Goal: Task Accomplishment & Management: Manage account settings

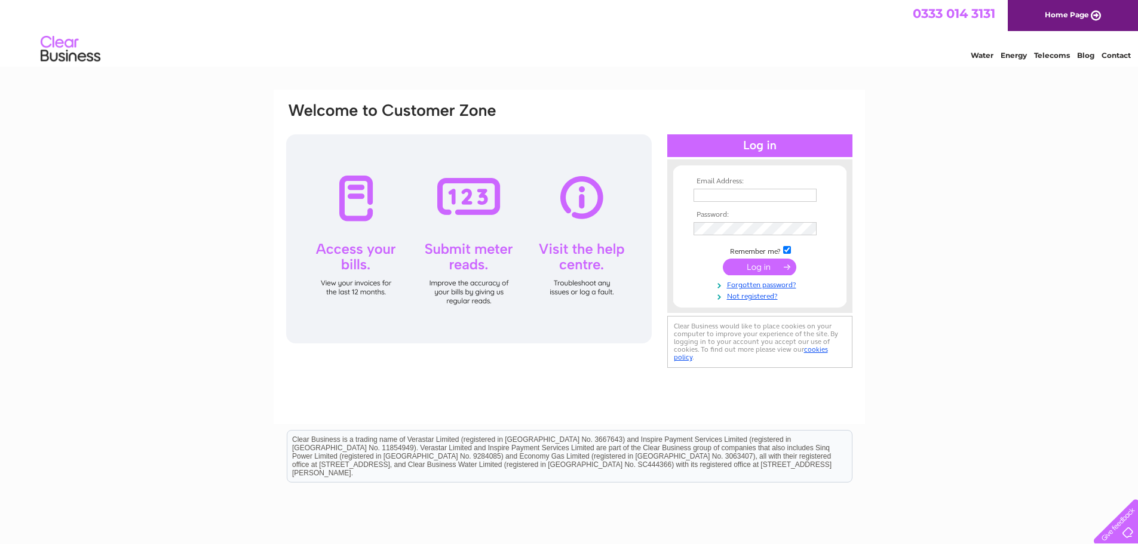
type input "[EMAIL_ADDRESS][DOMAIN_NAME]"
click at [765, 263] on input "submit" at bounding box center [759, 267] width 73 height 17
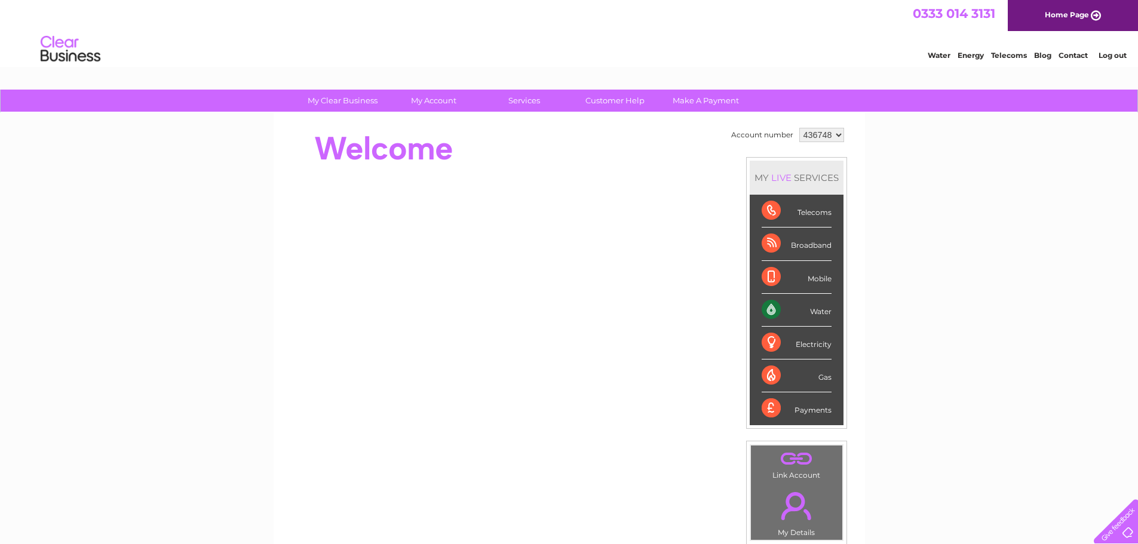
click at [818, 306] on div "Water" at bounding box center [796, 310] width 70 height 33
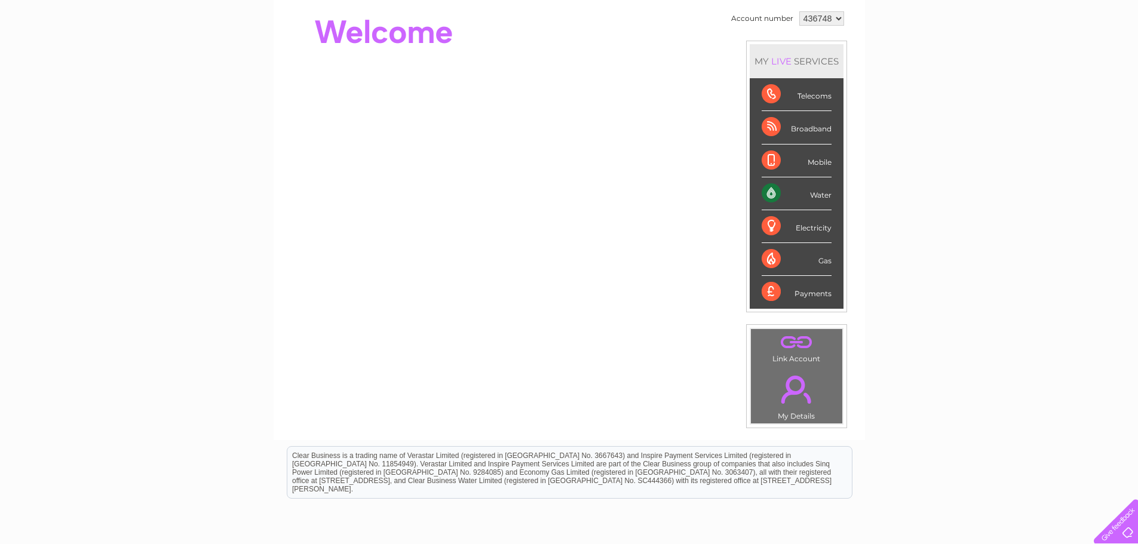
scroll to position [119, 0]
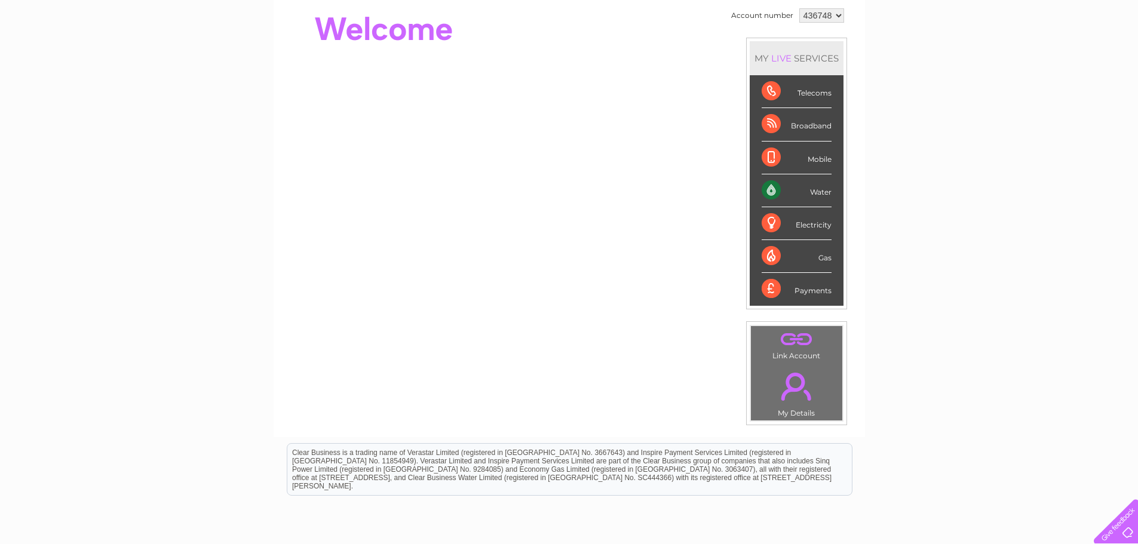
click at [811, 189] on div "Water" at bounding box center [796, 190] width 70 height 33
click at [769, 188] on div "Water" at bounding box center [796, 190] width 70 height 33
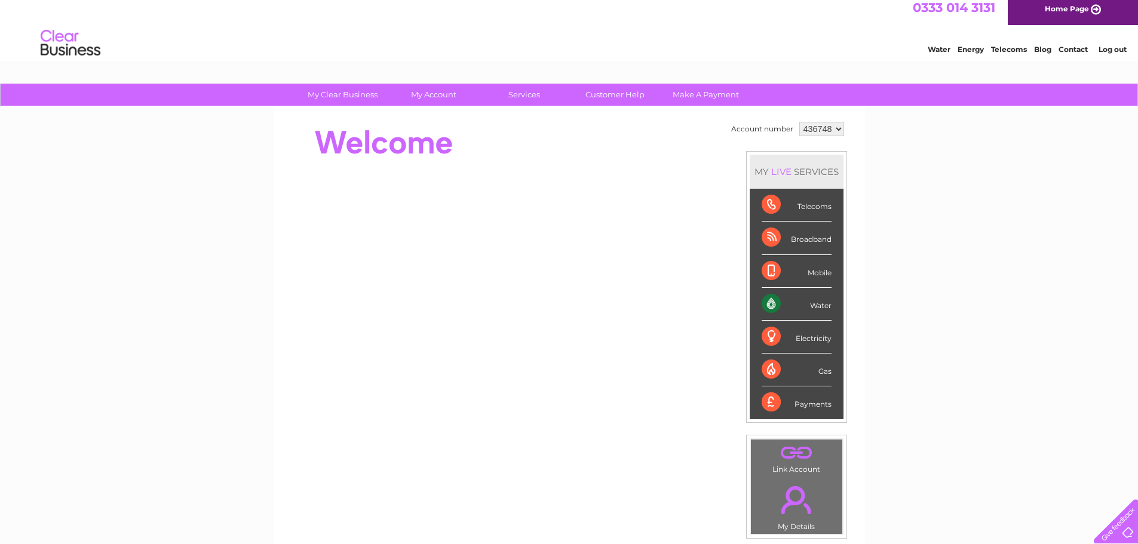
scroll to position [0, 0]
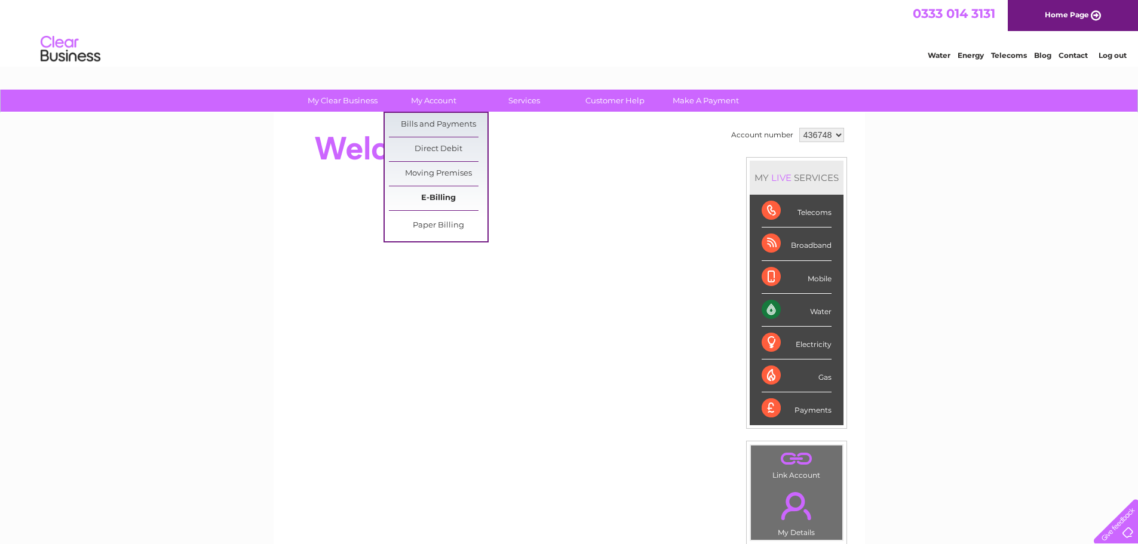
click at [435, 199] on link "E-Billing" at bounding box center [438, 198] width 99 height 24
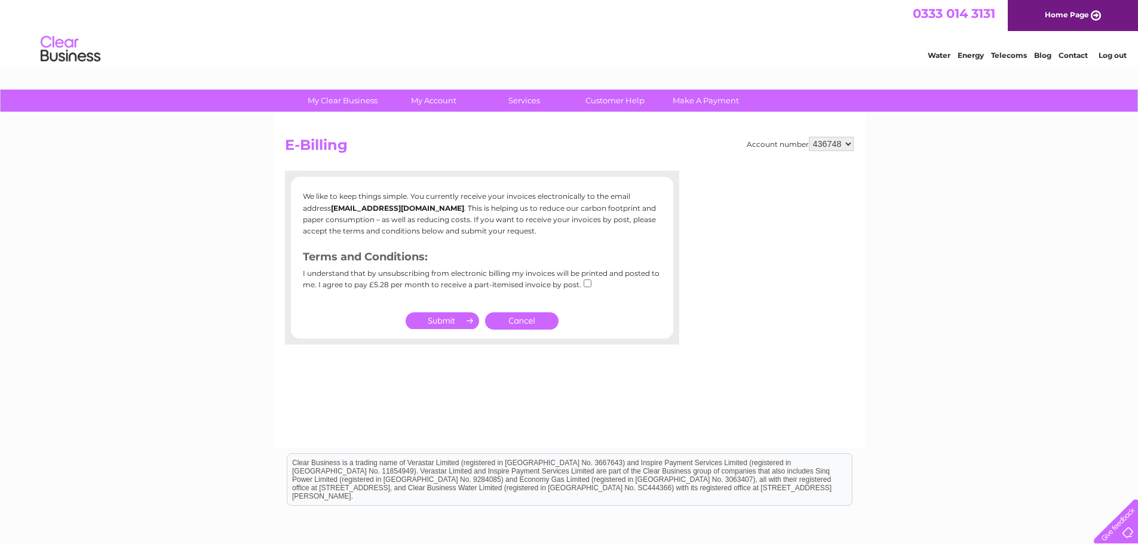
click at [527, 319] on link "Cancel" at bounding box center [521, 320] width 73 height 17
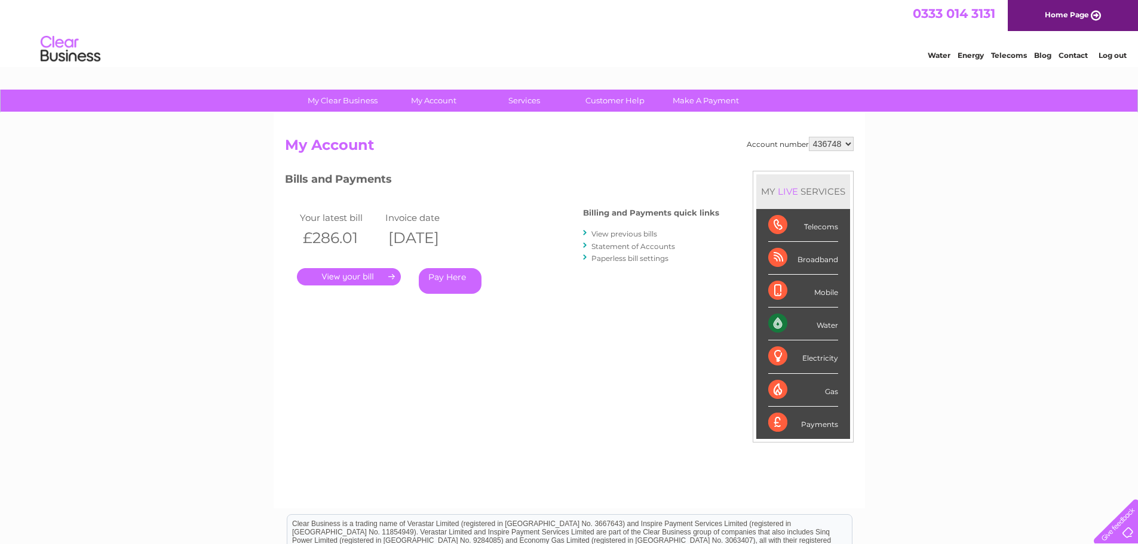
click at [351, 275] on link "." at bounding box center [349, 276] width 104 height 17
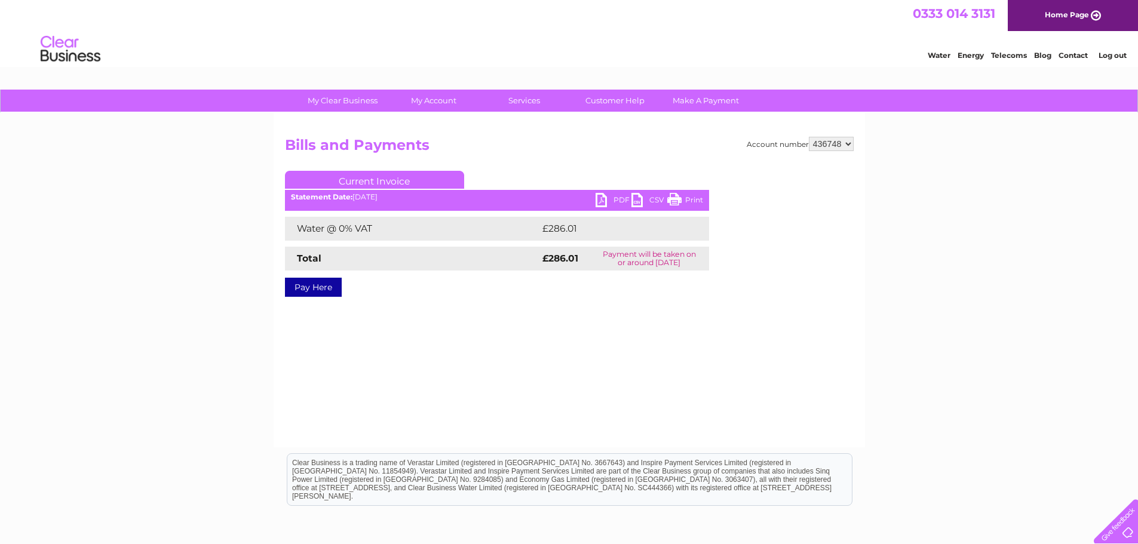
click at [600, 199] on link "PDF" at bounding box center [613, 201] width 36 height 17
